Goal: Feedback & Contribution: Leave review/rating

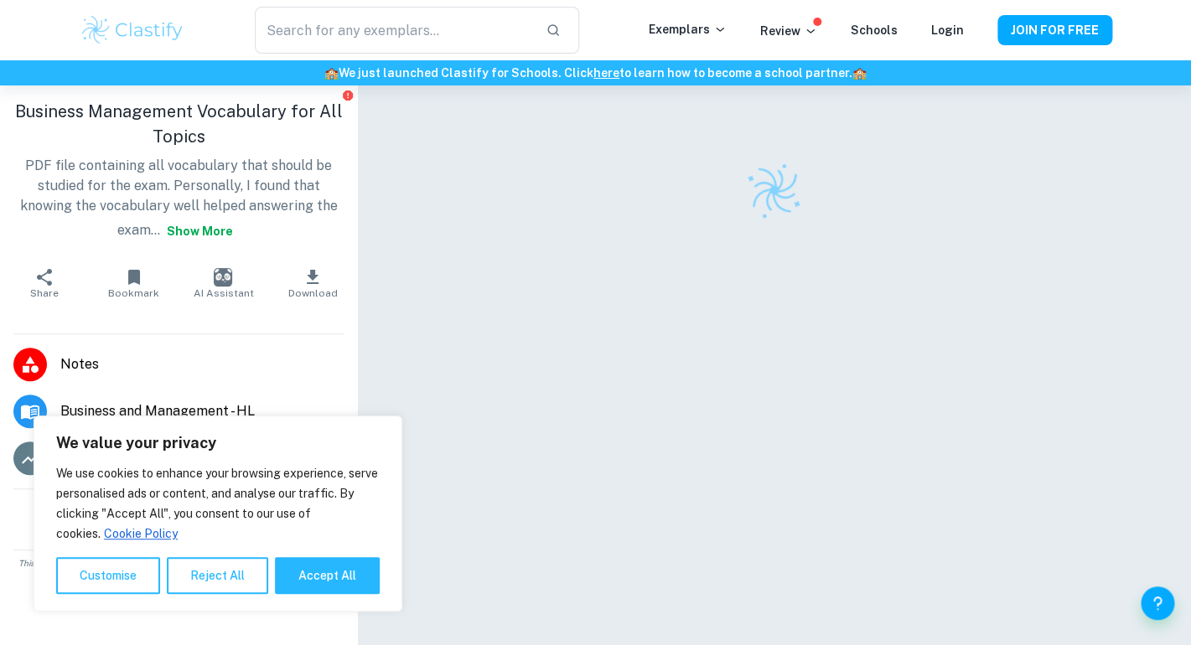
click at [343, 572] on button "Accept All" at bounding box center [327, 575] width 105 height 37
checkbox input "true"
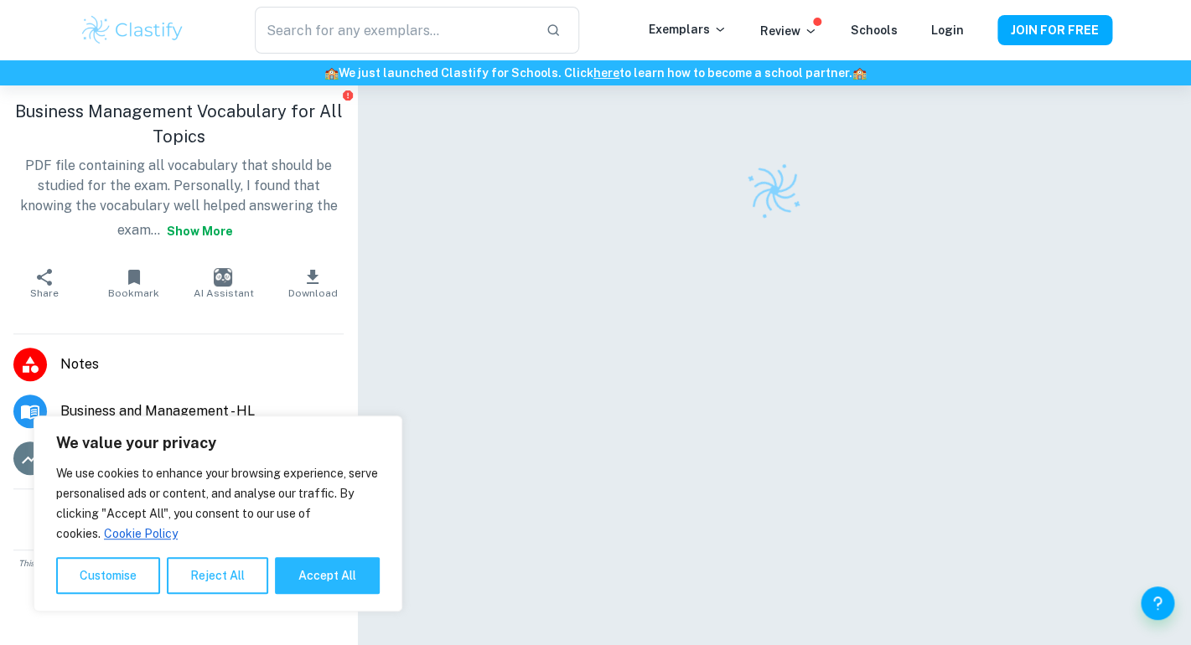
checkbox input "true"
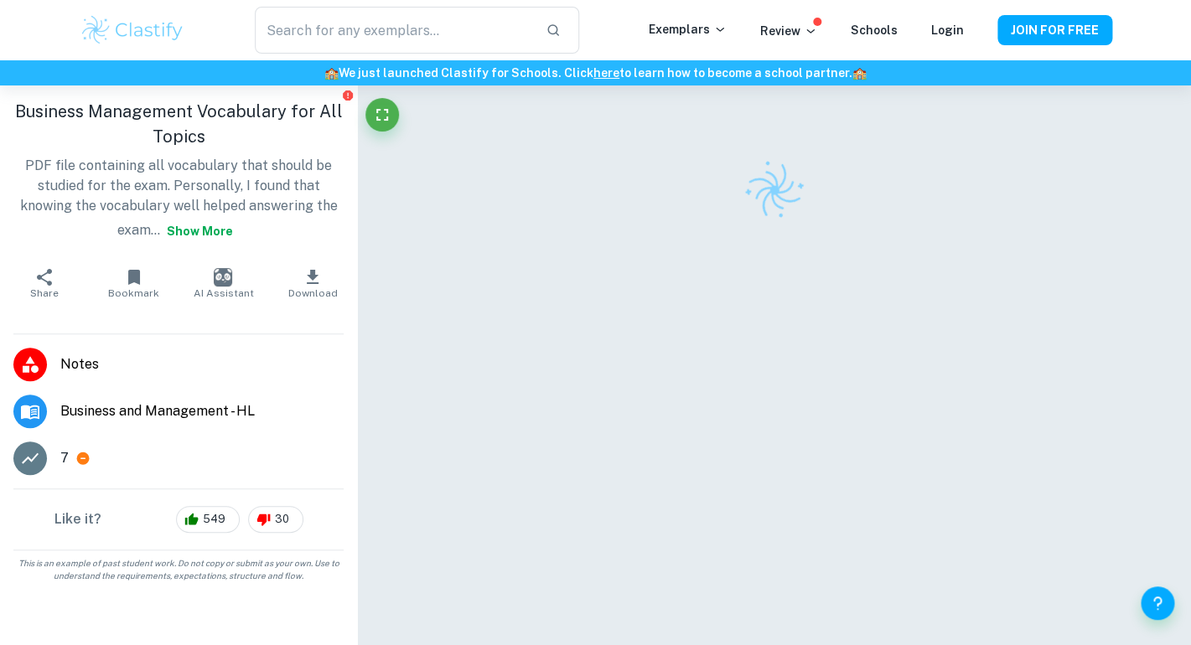
click at [332, 280] on button "Download" at bounding box center [313, 283] width 90 height 47
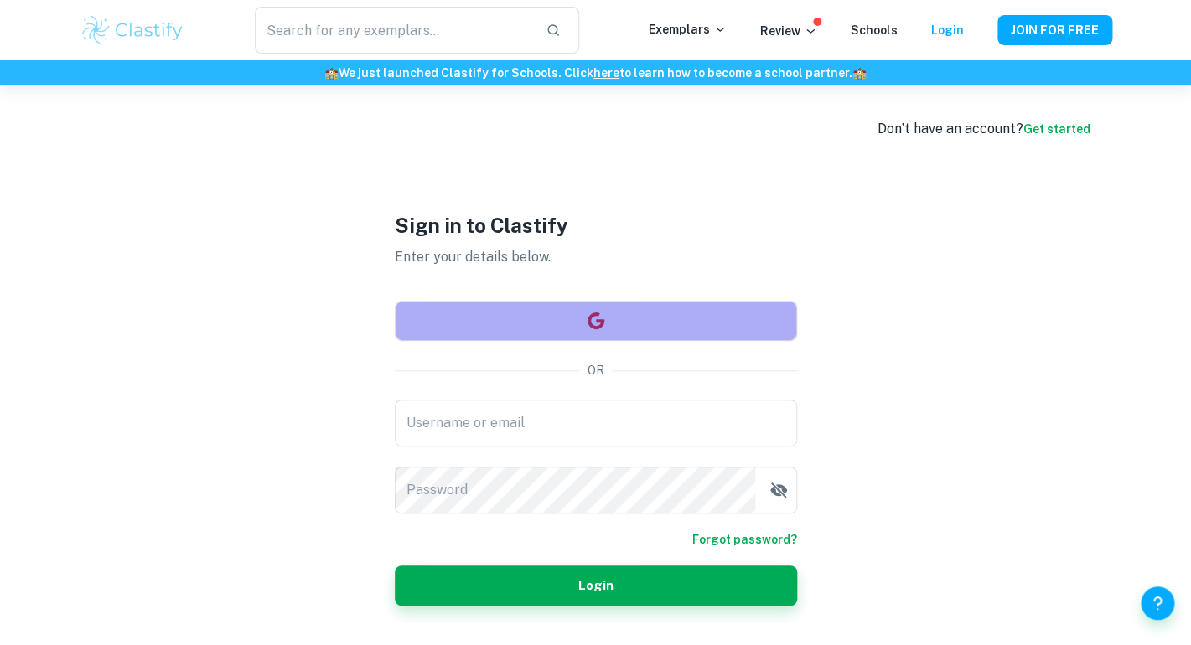
click at [490, 323] on button "button" at bounding box center [596, 321] width 402 height 40
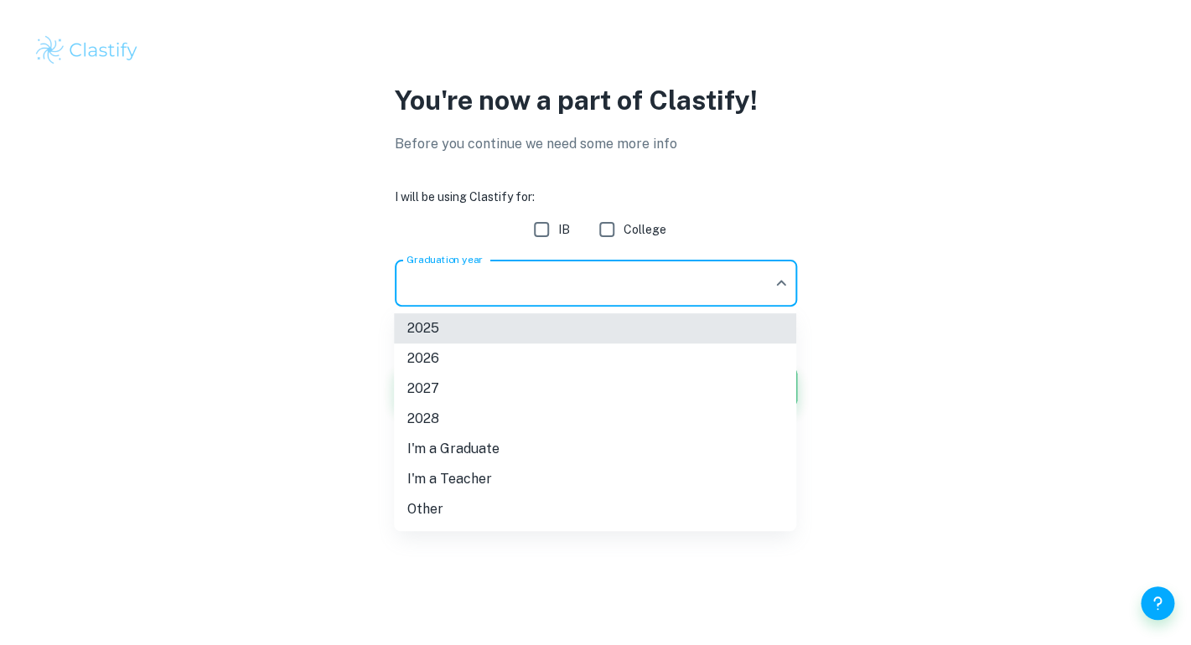
click at [608, 282] on body "We value your privacy We use cookies to enhance your browsing experience, serve…" at bounding box center [595, 322] width 1191 height 645
click at [603, 278] on div at bounding box center [595, 322] width 1191 height 645
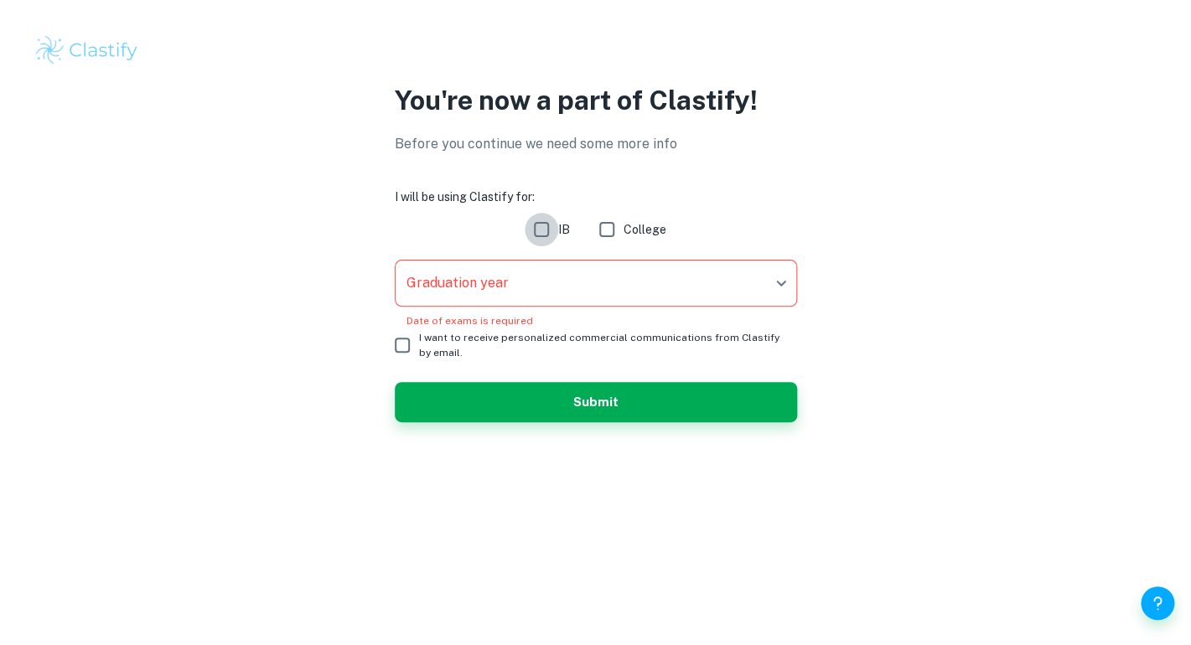
click at [551, 225] on input "IB" at bounding box center [542, 230] width 34 height 34
checkbox input "true"
click at [572, 281] on body "We value your privacy We use cookies to enhance your browsing experience, serve…" at bounding box center [595, 322] width 1191 height 645
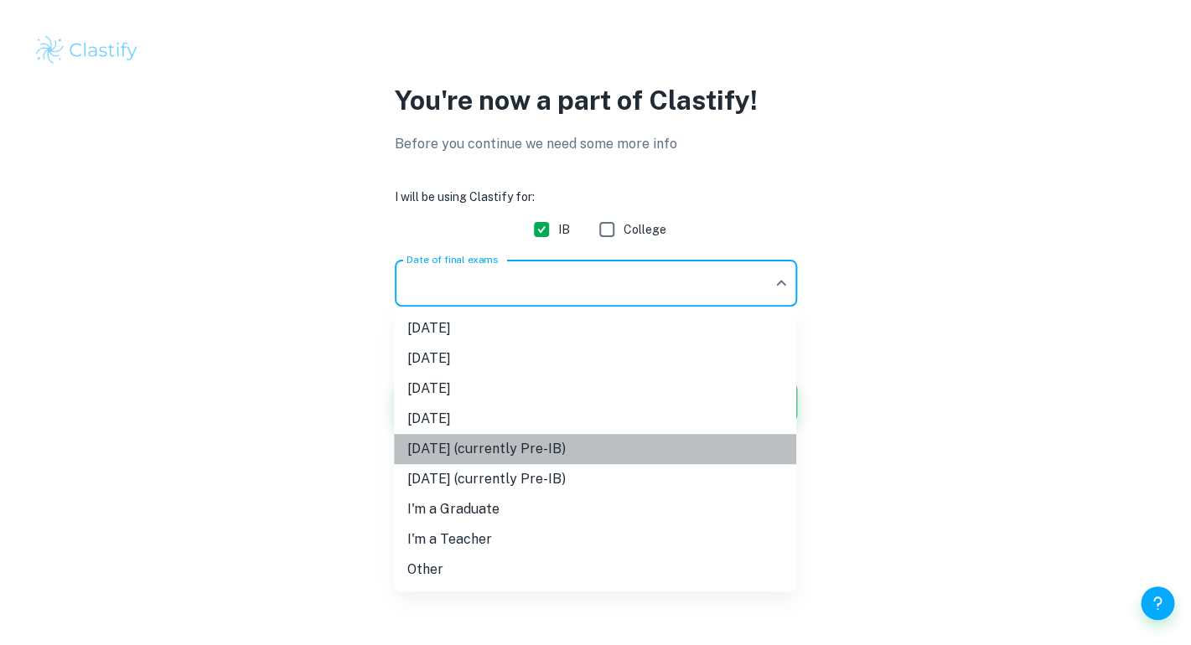
click at [596, 446] on li "May 2027 (currently Pre-IB)" at bounding box center [595, 449] width 402 height 30
type input "M27"
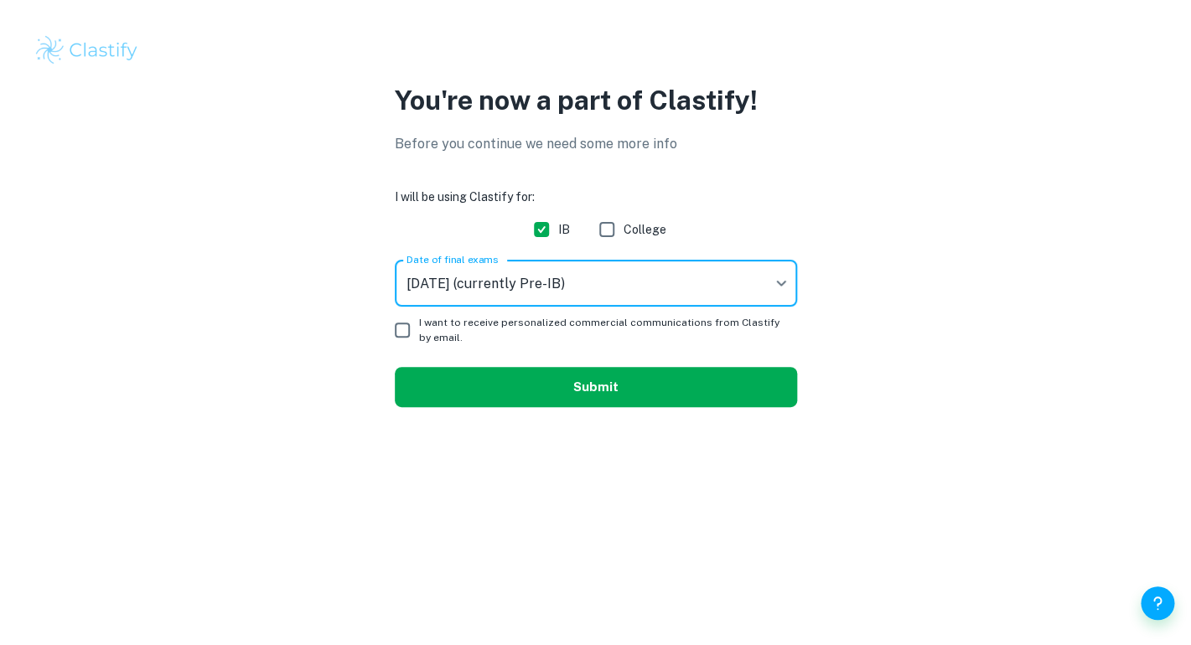
click at [461, 374] on button "Submit" at bounding box center [596, 387] width 402 height 40
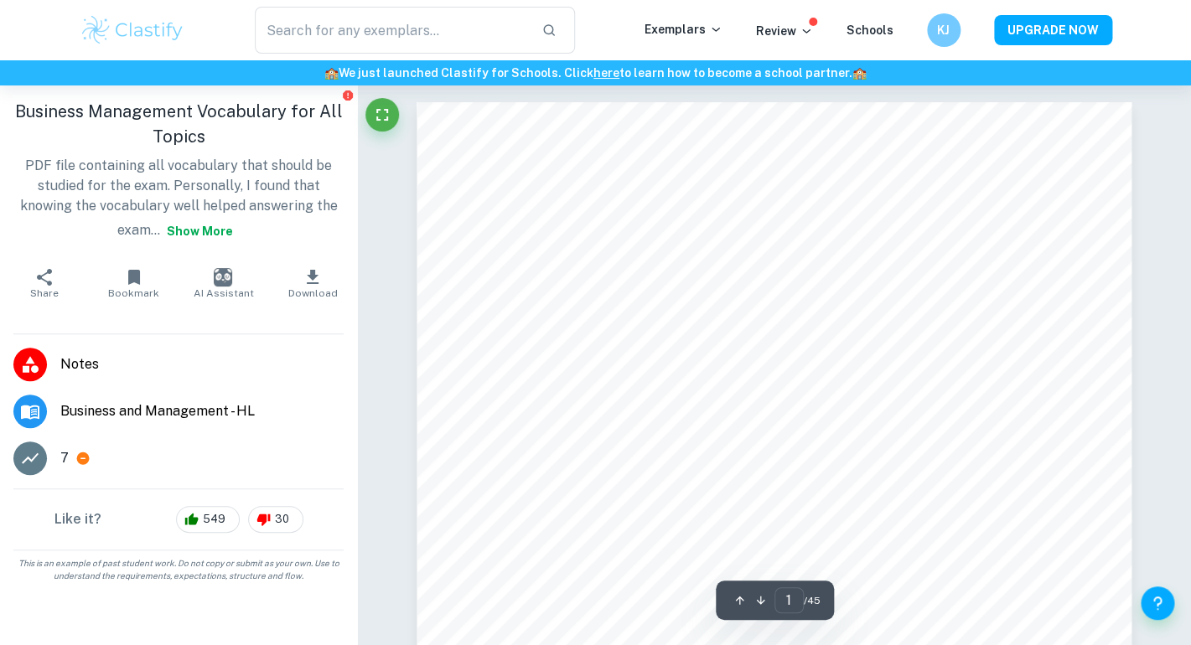
click at [326, 280] on button "Download" at bounding box center [313, 283] width 90 height 47
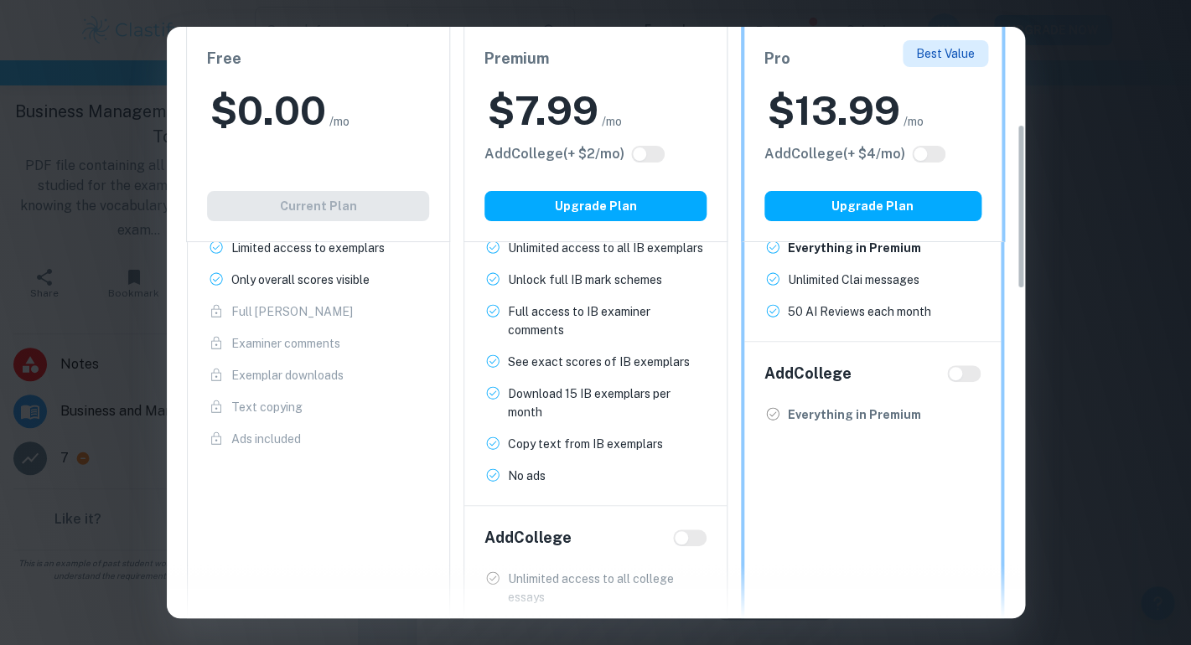
click at [398, 202] on div "Free $ 0.00 /mo Add College (+ $ 2 /mo) Current Plan" at bounding box center [318, 134] width 264 height 215
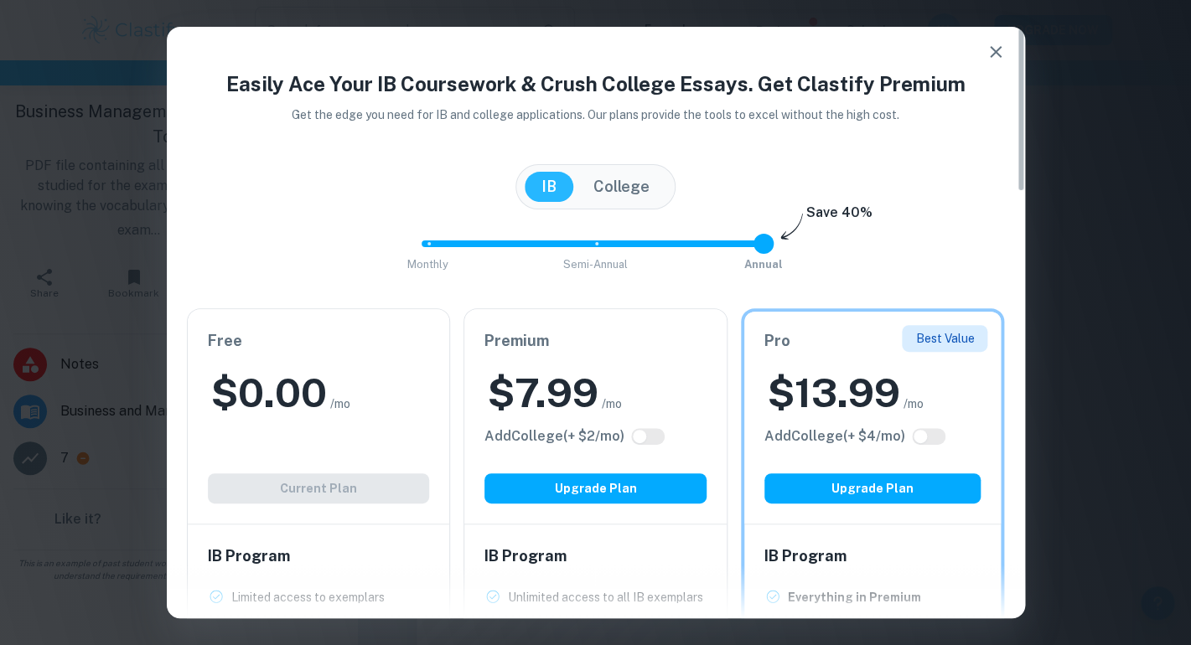
click at [999, 60] on icon "button" at bounding box center [995, 52] width 20 height 20
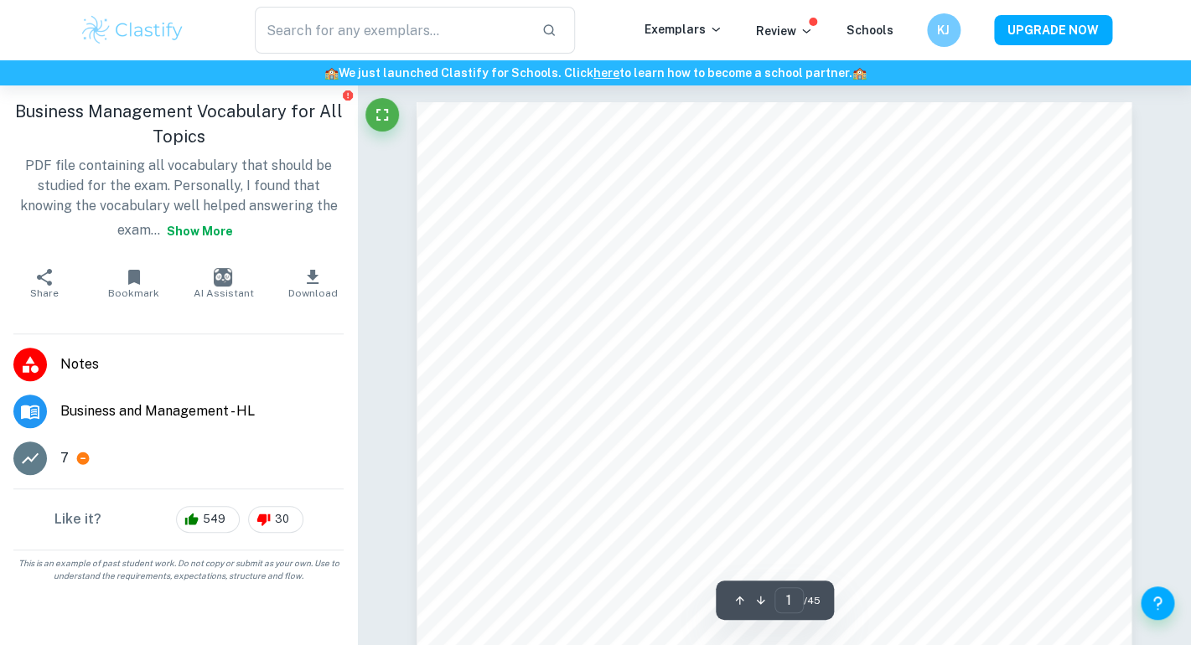
click at [308, 287] on icon "button" at bounding box center [313, 277] width 20 height 20
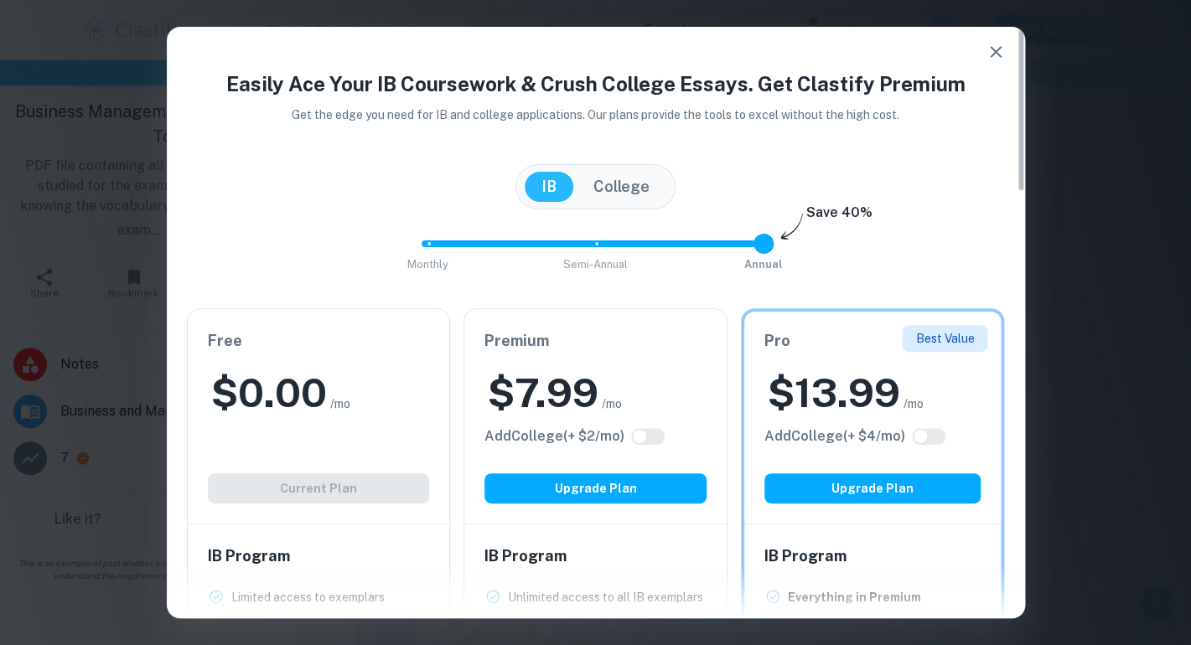
click at [1001, 54] on icon "button" at bounding box center [995, 52] width 20 height 20
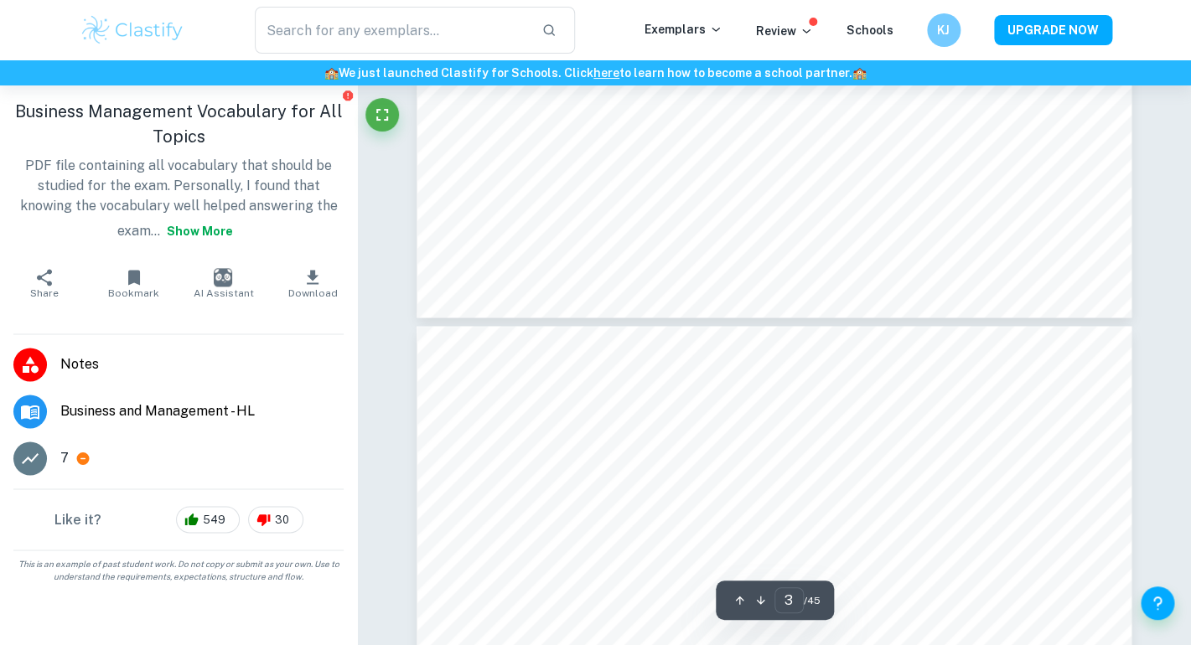
type input "4"
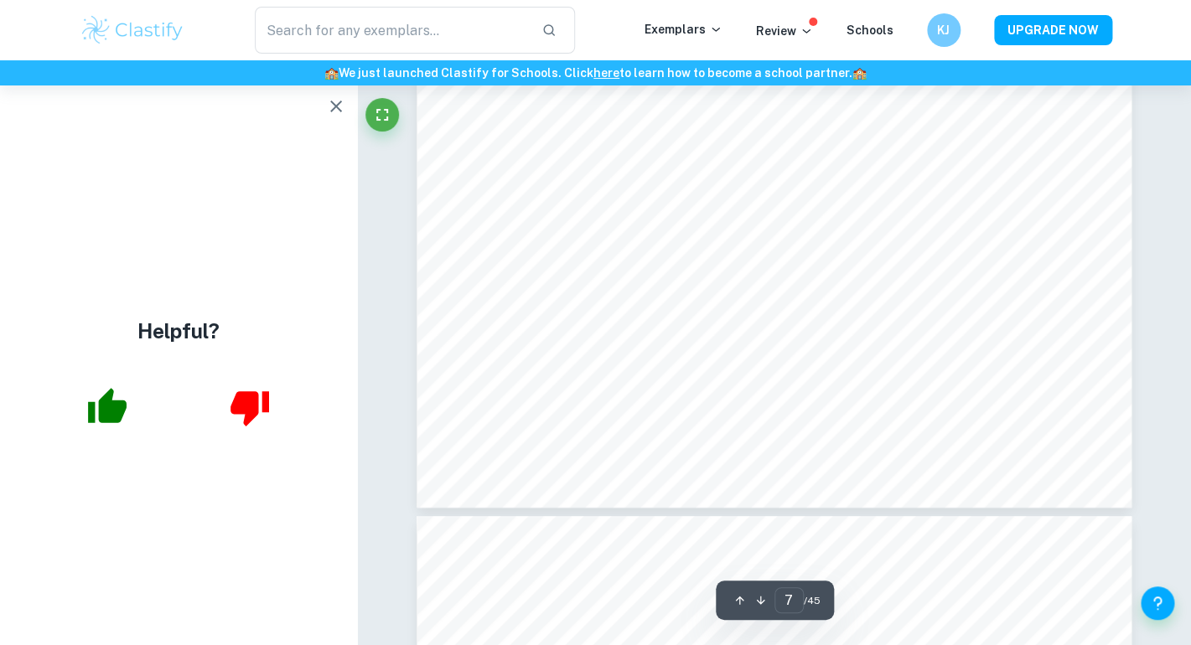
scroll to position [5524, 0]
click at [328, 104] on icon "button" at bounding box center [336, 106] width 20 height 20
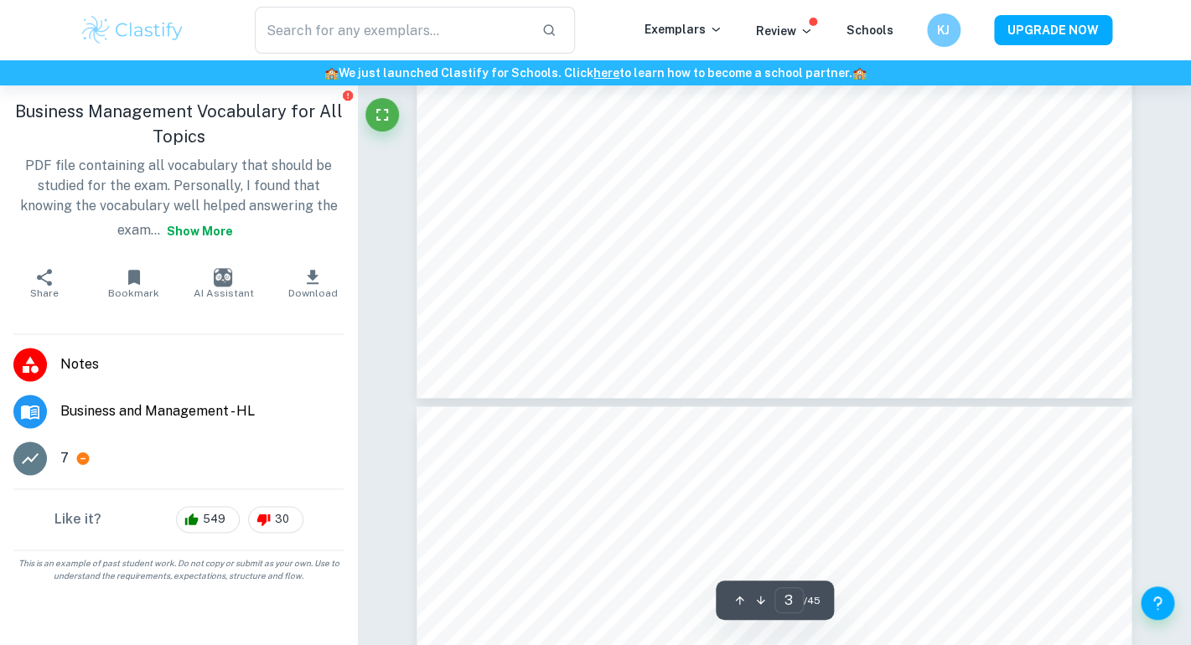
scroll to position [2285, 0]
click at [212, 520] on span "549" at bounding box center [214, 519] width 41 height 17
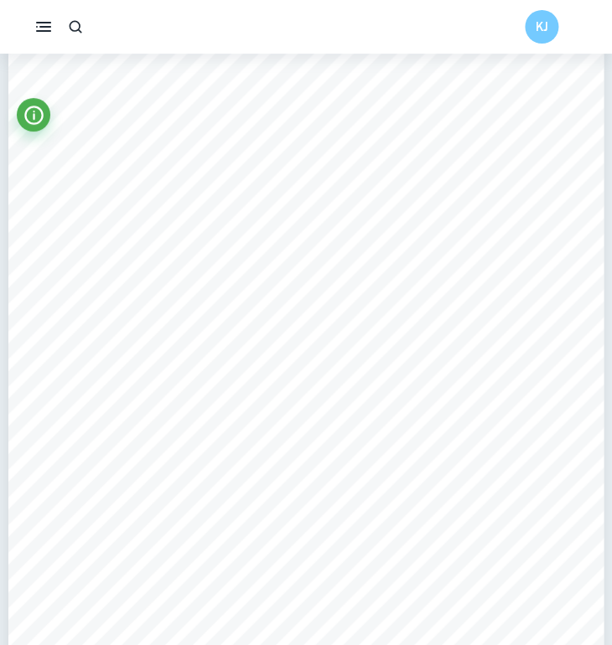
scroll to position [823, 0]
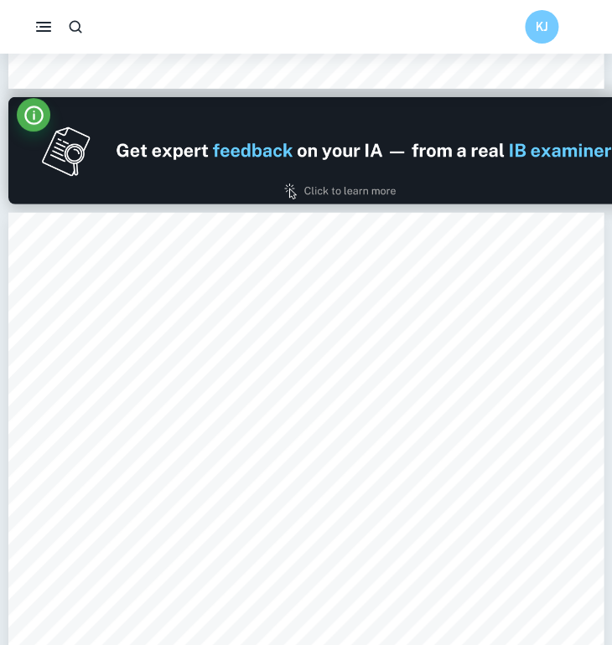
type input "1"
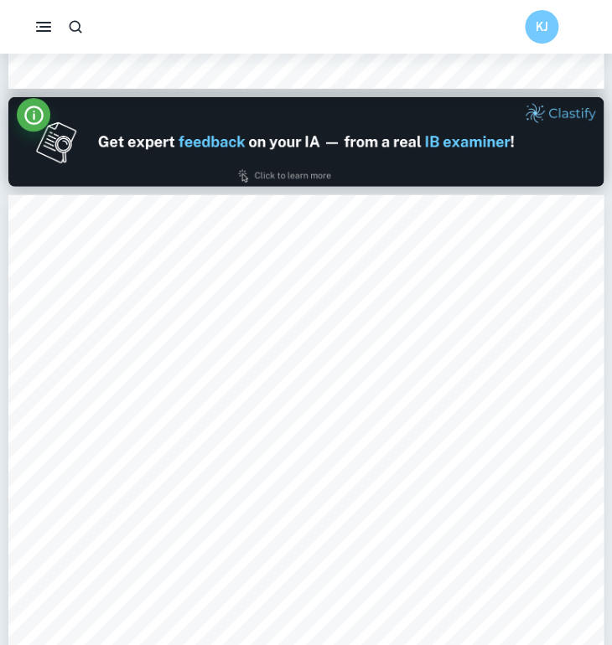
scroll to position [0, 0]
